Goal: Information Seeking & Learning: Learn about a topic

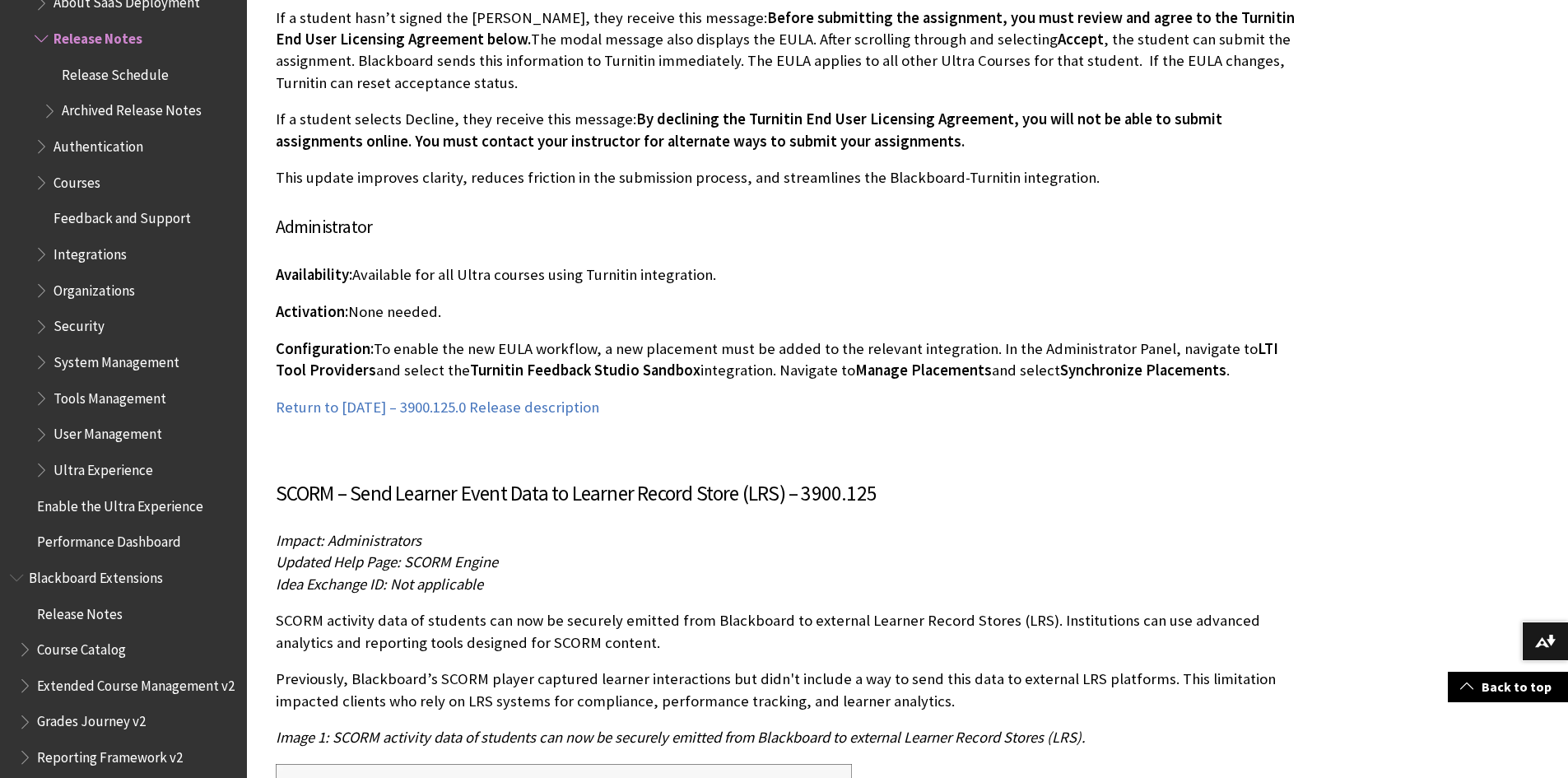
scroll to position [15638, 0]
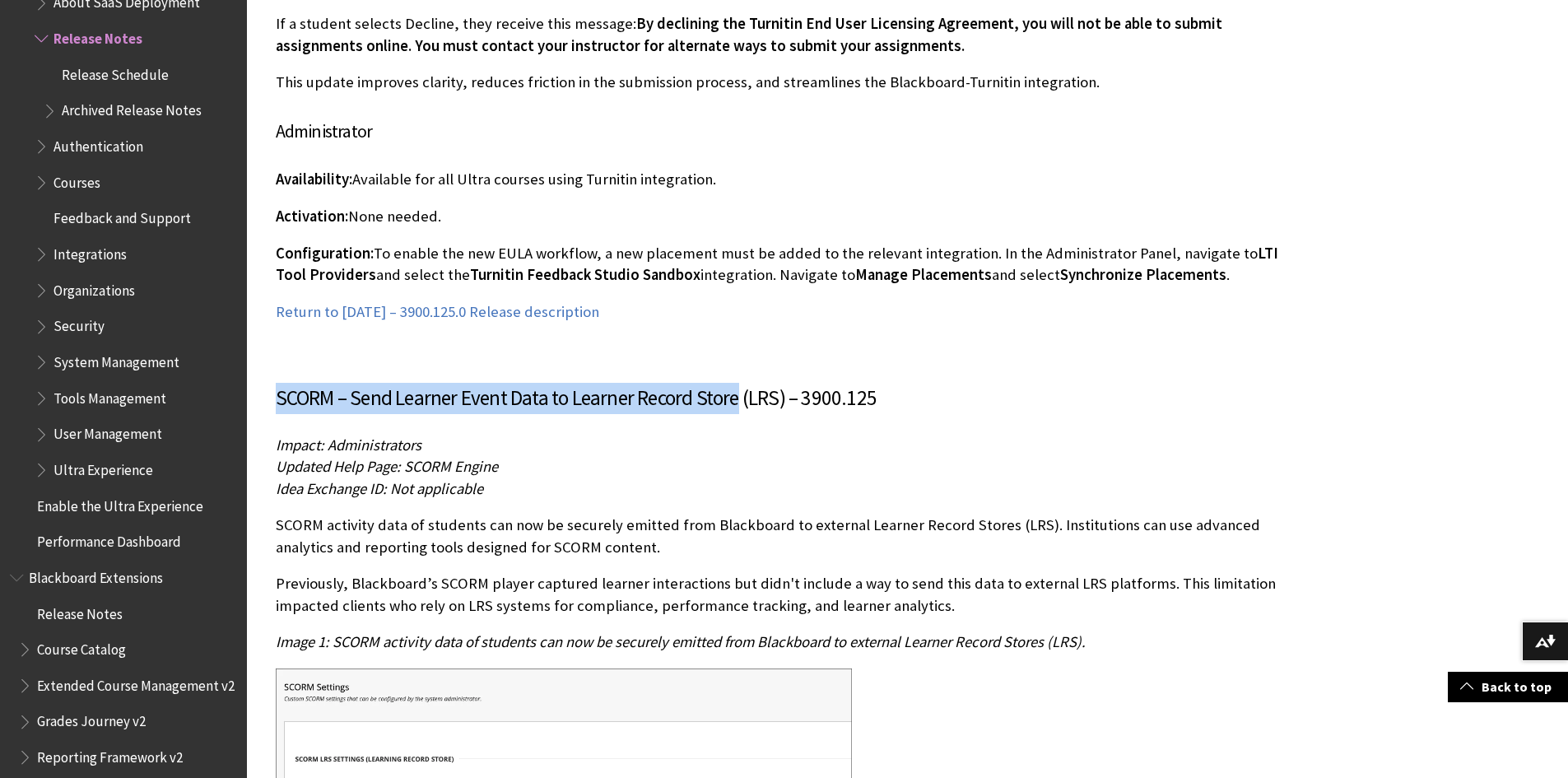
drag, startPoint x: 280, startPoint y: 336, endPoint x: 735, endPoint y: 330, distance: 455.0
click at [735, 383] on h3 "SCORM – Send Learner Event Data to Learner Record Store (LRS) – 3900.125" at bounding box center [785, 398] width 1021 height 31
copy h3 "SCORM – Send Learner Event Data to Learner Record Store"
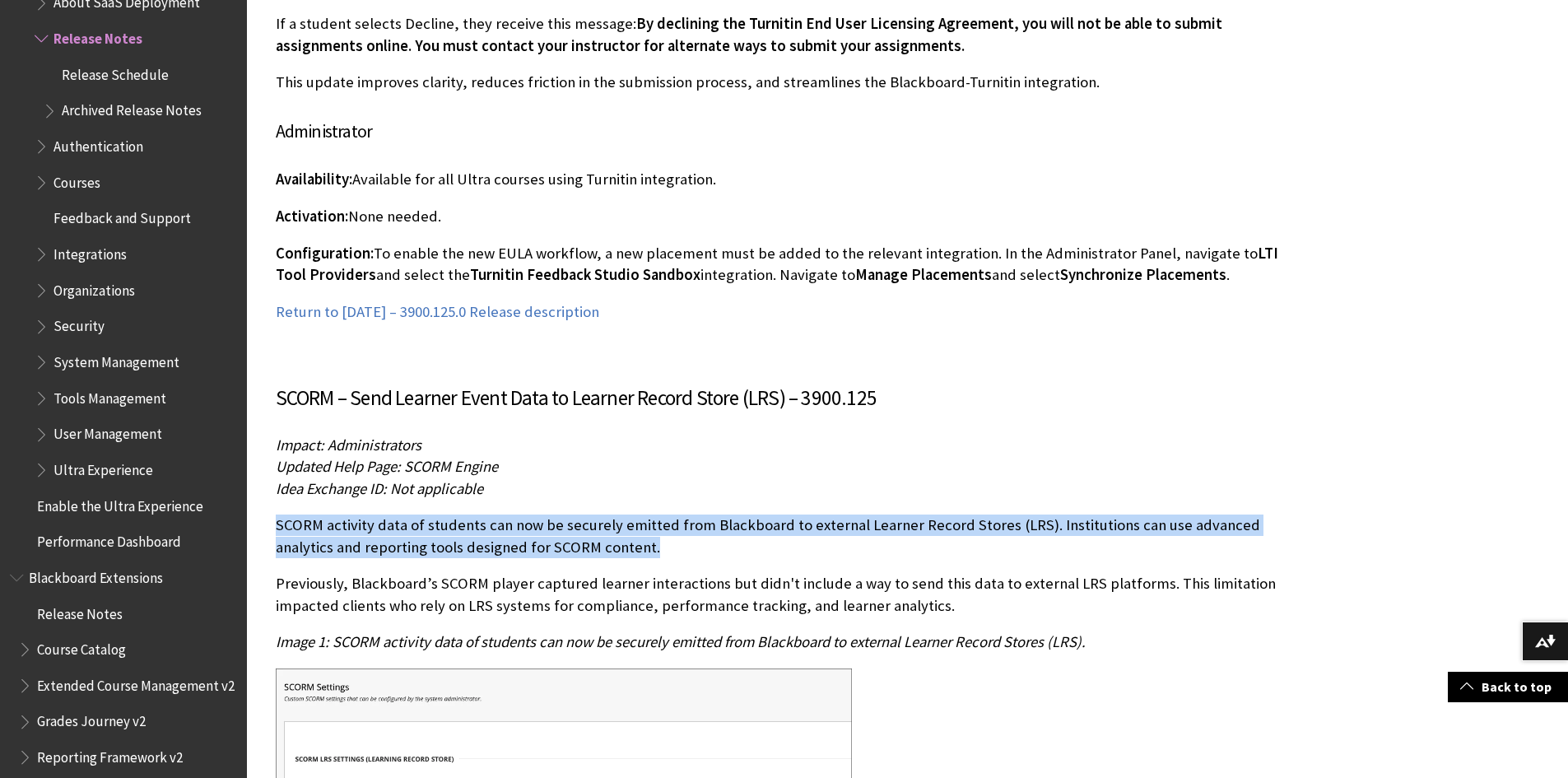
drag, startPoint x: 590, startPoint y: 484, endPoint x: 277, endPoint y: 465, distance: 313.6
click at [277, 514] on p "SCORM activity data of students can now be securely emitted from Blackboard to …" at bounding box center [785, 536] width 1021 height 43
copy p "SCORM activity data of students can now be securely emitted from Blackboard to …"
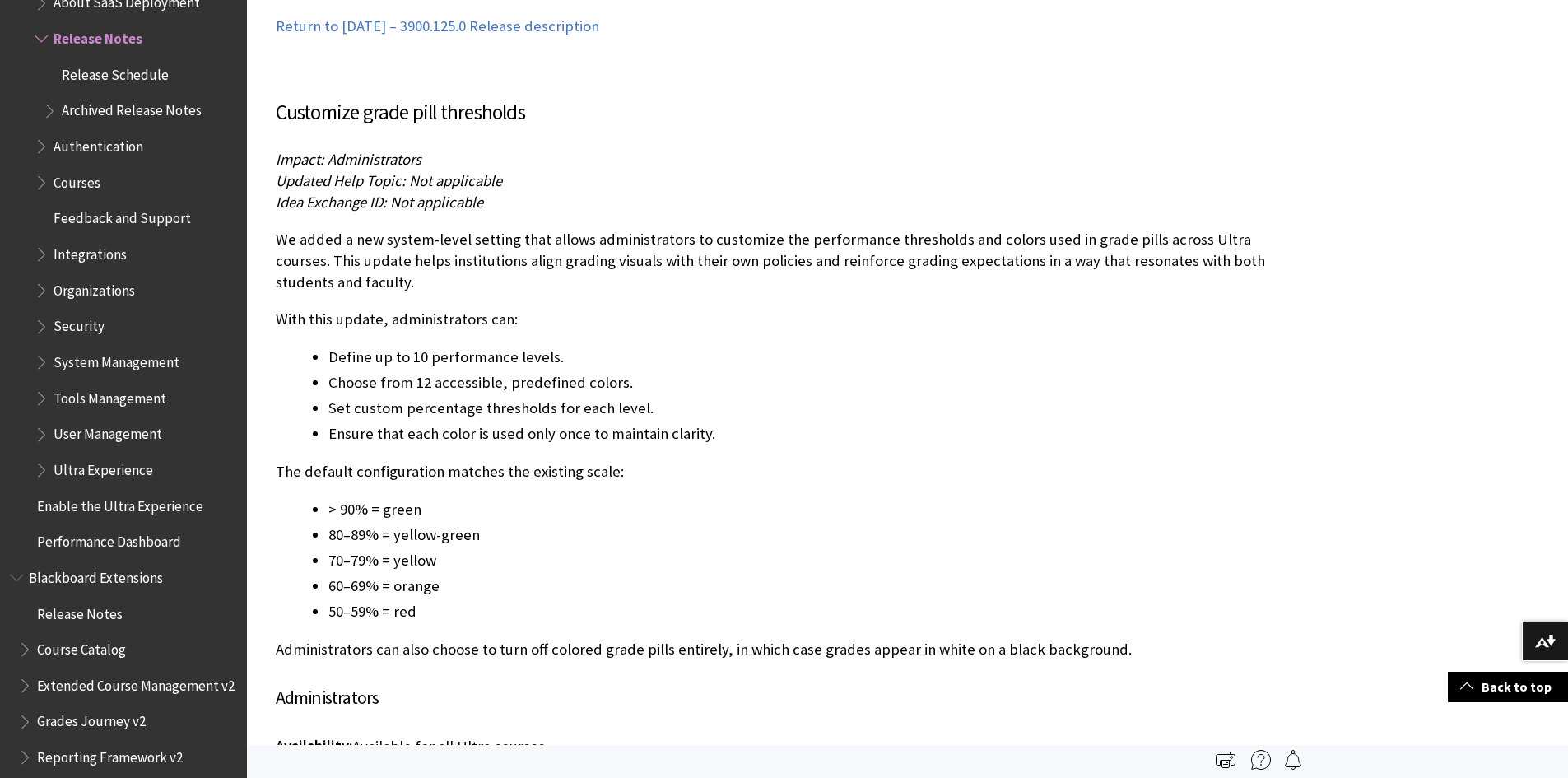
scroll to position [13416, 0]
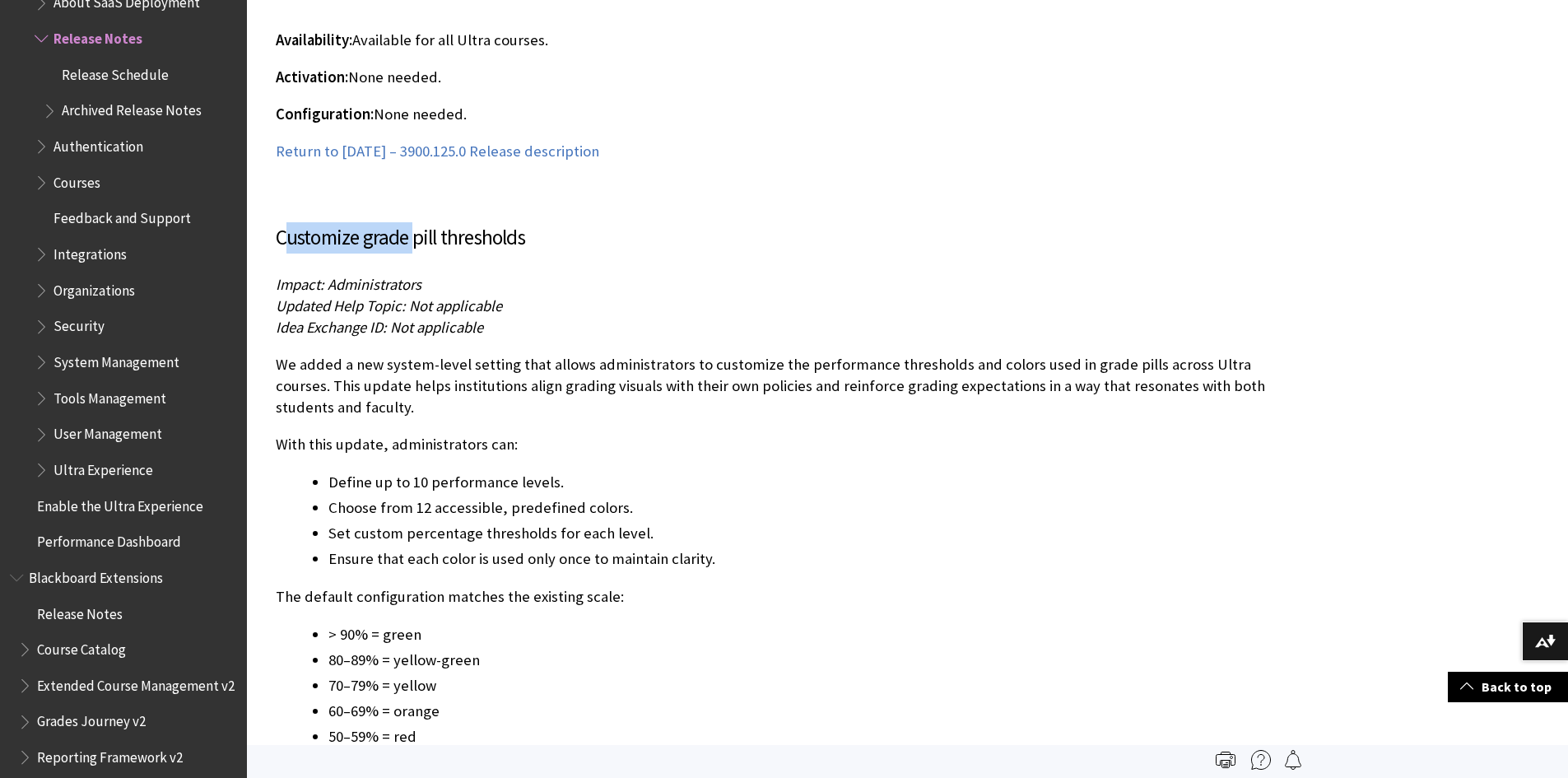
drag, startPoint x: 283, startPoint y: 194, endPoint x: 417, endPoint y: 194, distance: 134.0
click at [417, 222] on h3 "Customize grade pill thresholds" at bounding box center [785, 237] width 1021 height 31
click at [360, 222] on h3 "Customize grade pill thresholds" at bounding box center [785, 237] width 1021 height 31
click at [277, 222] on h3 "Customize grade pill thresholds" at bounding box center [785, 237] width 1021 height 31
drag, startPoint x: 275, startPoint y: 193, endPoint x: 524, endPoint y: 192, distance: 249.0
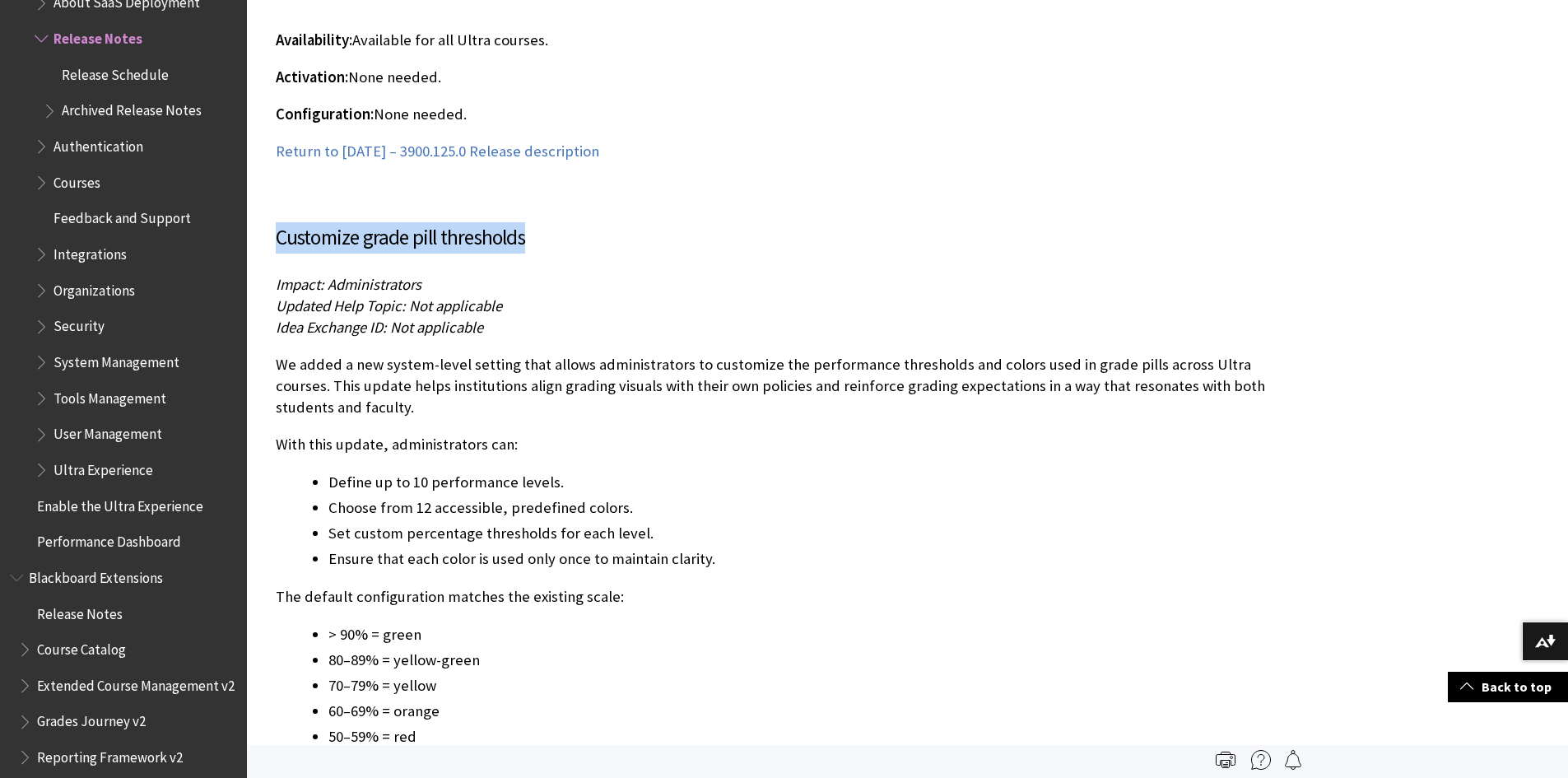
click at [524, 222] on h3 "Customize grade pill thresholds" at bounding box center [785, 237] width 1021 height 31
copy h3 "Customize grade pill thresholds"
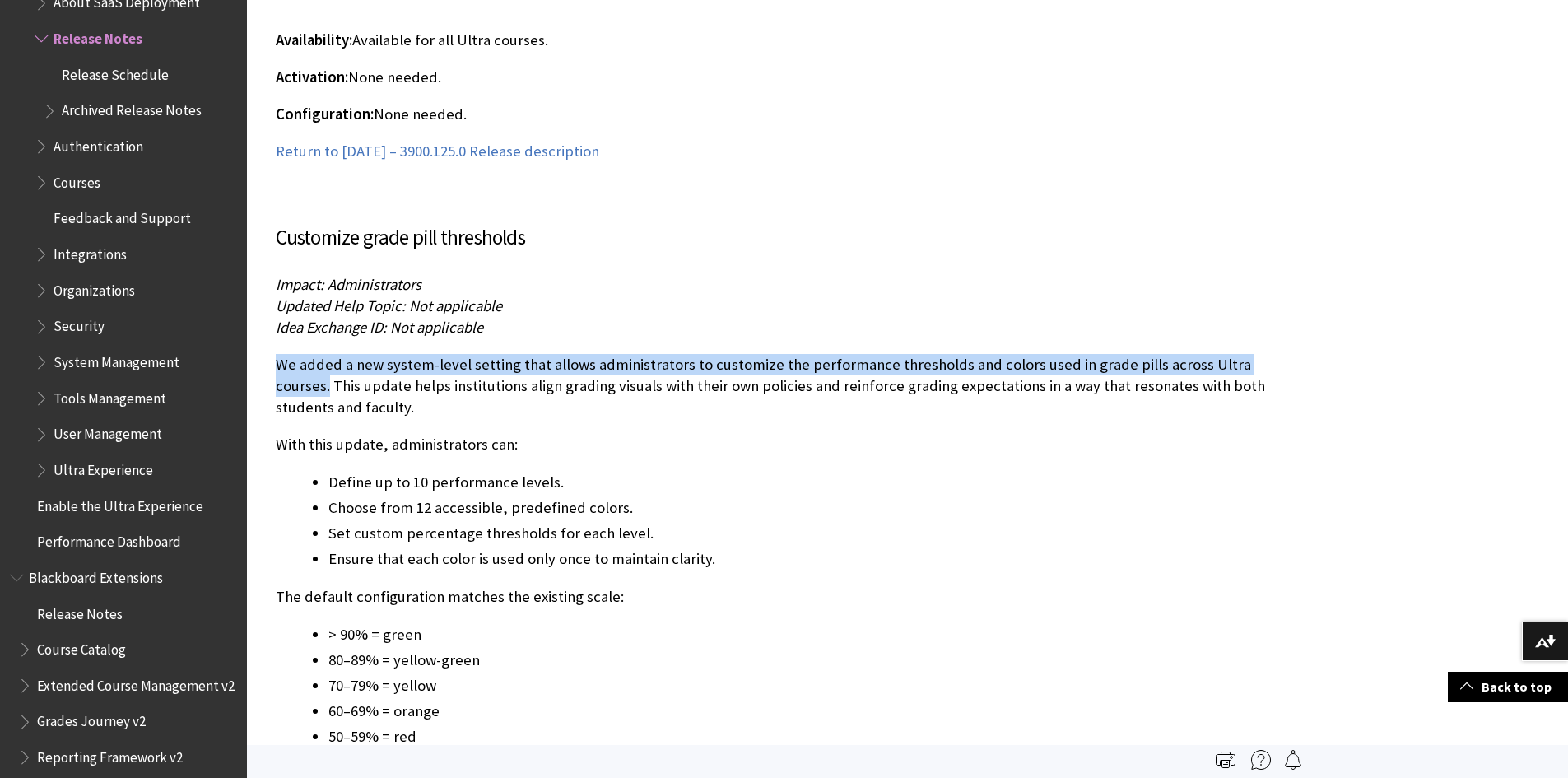
drag, startPoint x: 272, startPoint y: 323, endPoint x: 1275, endPoint y: 331, distance: 1003.0
copy p "We added a new system-level setting that allows administrators to customize the…"
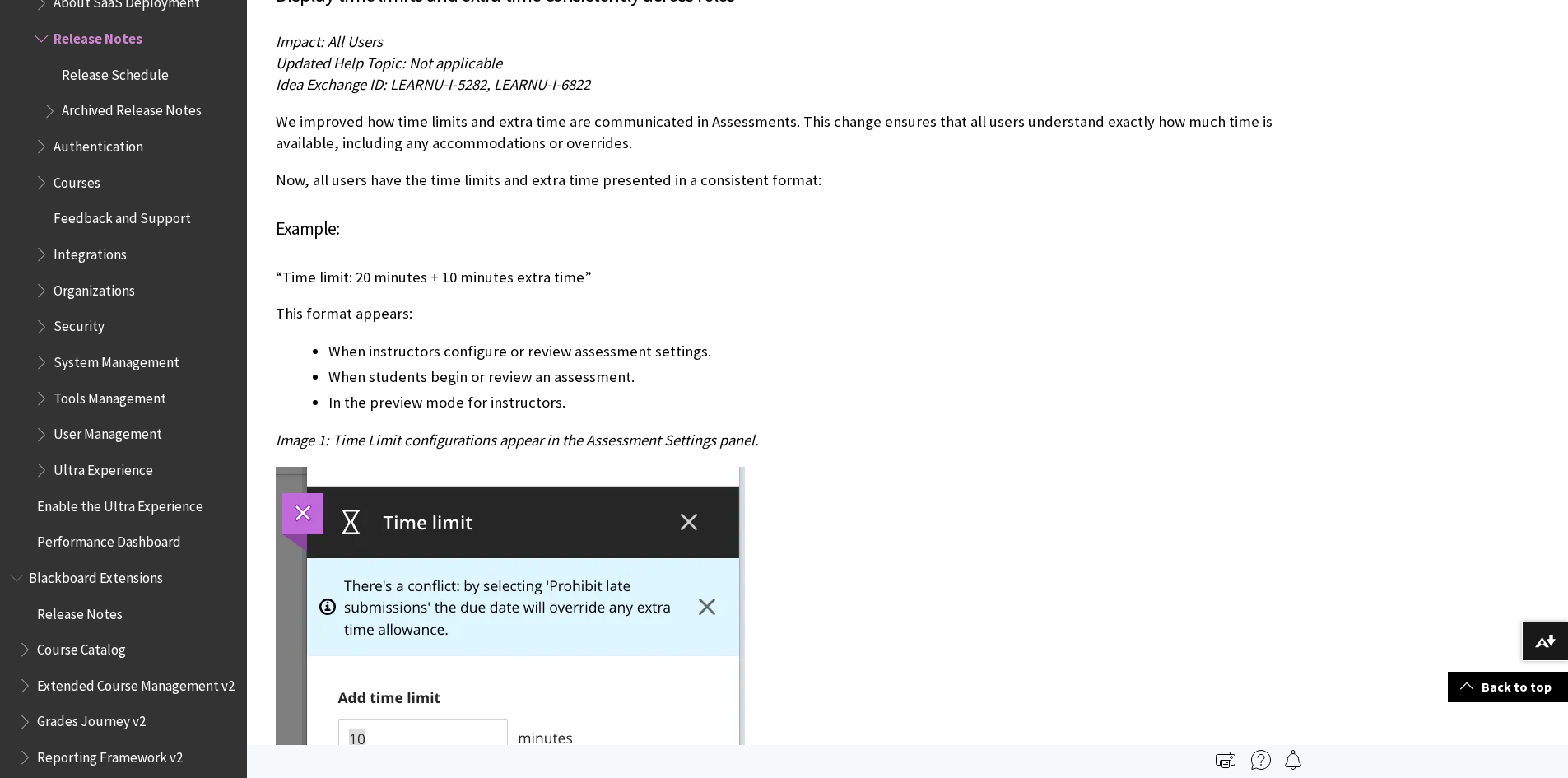
scroll to position [6338, 0]
